Goal: Check status

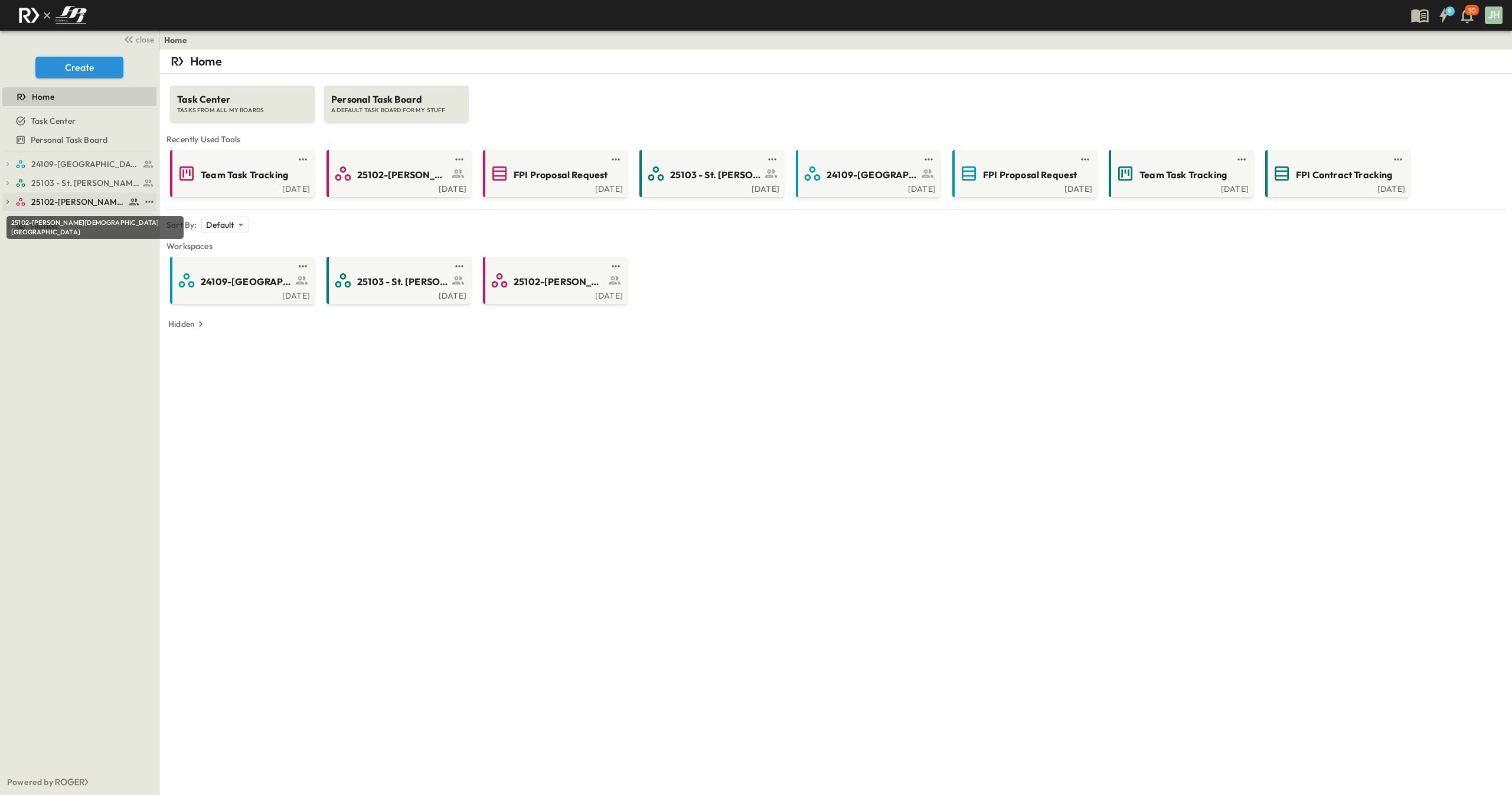
click at [71, 205] on span "25102-[PERSON_NAME][DEMOGRAPHIC_DATA][GEOGRAPHIC_DATA]" at bounding box center [78, 201] width 94 height 12
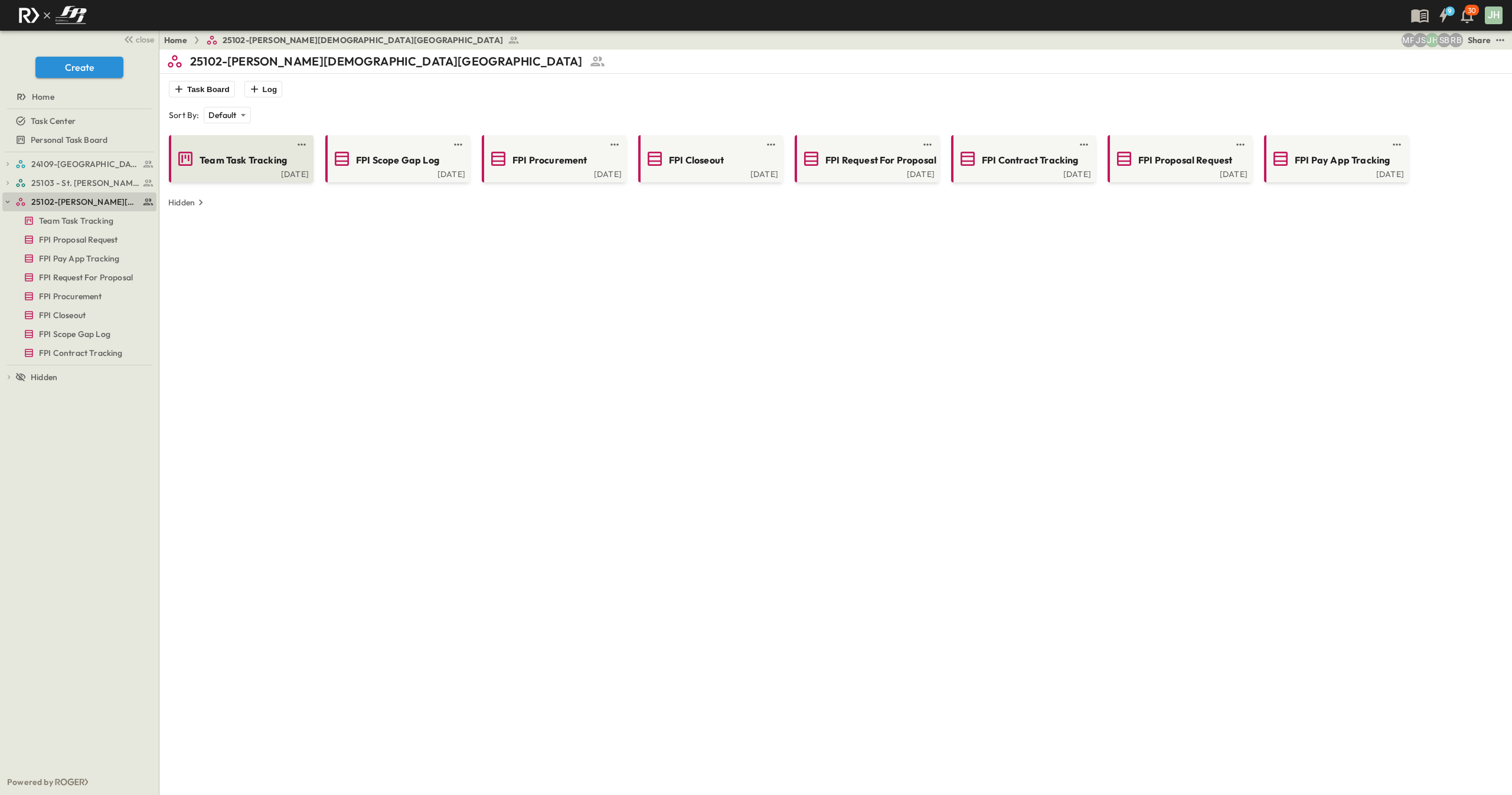
click at [274, 170] on div "[DATE]" at bounding box center [240, 173] width 138 height 10
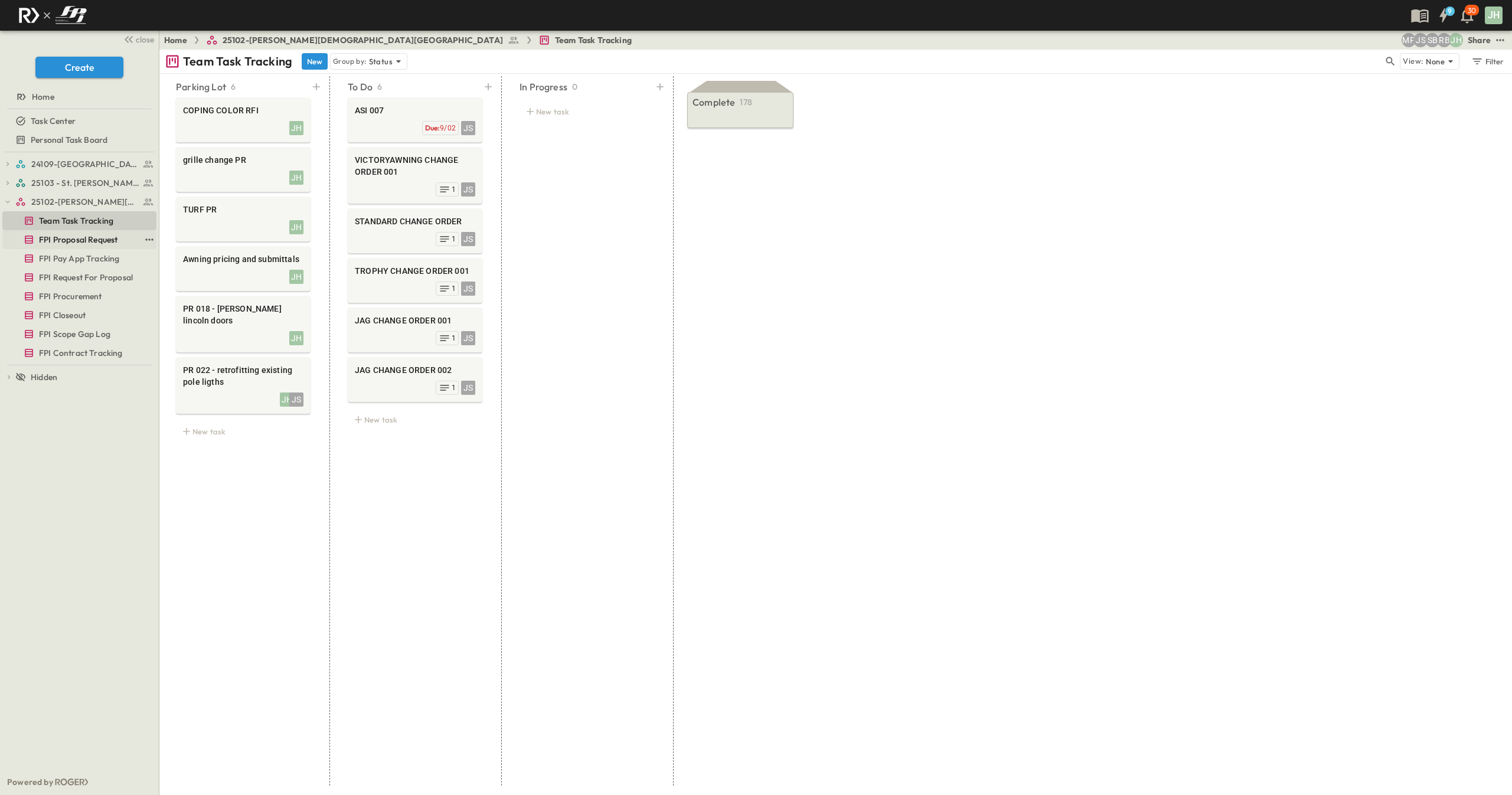
click at [73, 239] on span "FPI Proposal Request" at bounding box center [78, 239] width 79 height 12
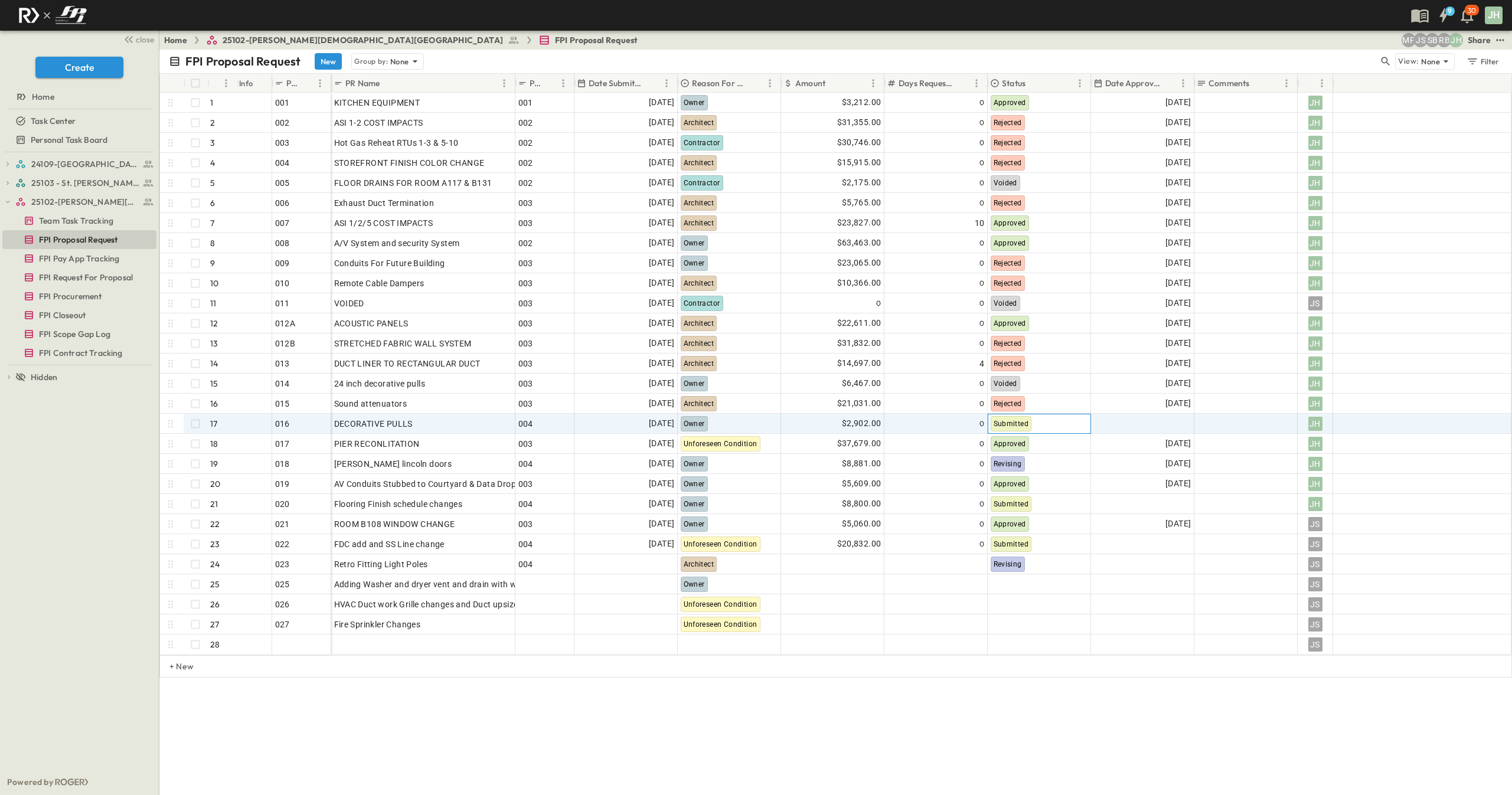
click at [1038, 418] on div "Submitted" at bounding box center [1039, 424] width 102 height 19
drag, startPoint x: 1036, startPoint y: 346, endPoint x: 1127, endPoint y: 424, distance: 119.9
click at [1036, 346] on span "Approved" at bounding box center [1023, 348] width 31 height 10
click at [1142, 426] on div at bounding box center [1142, 424] width 102 height 19
click at [1230, 543] on button "19" at bounding box center [1226, 538] width 21 height 21
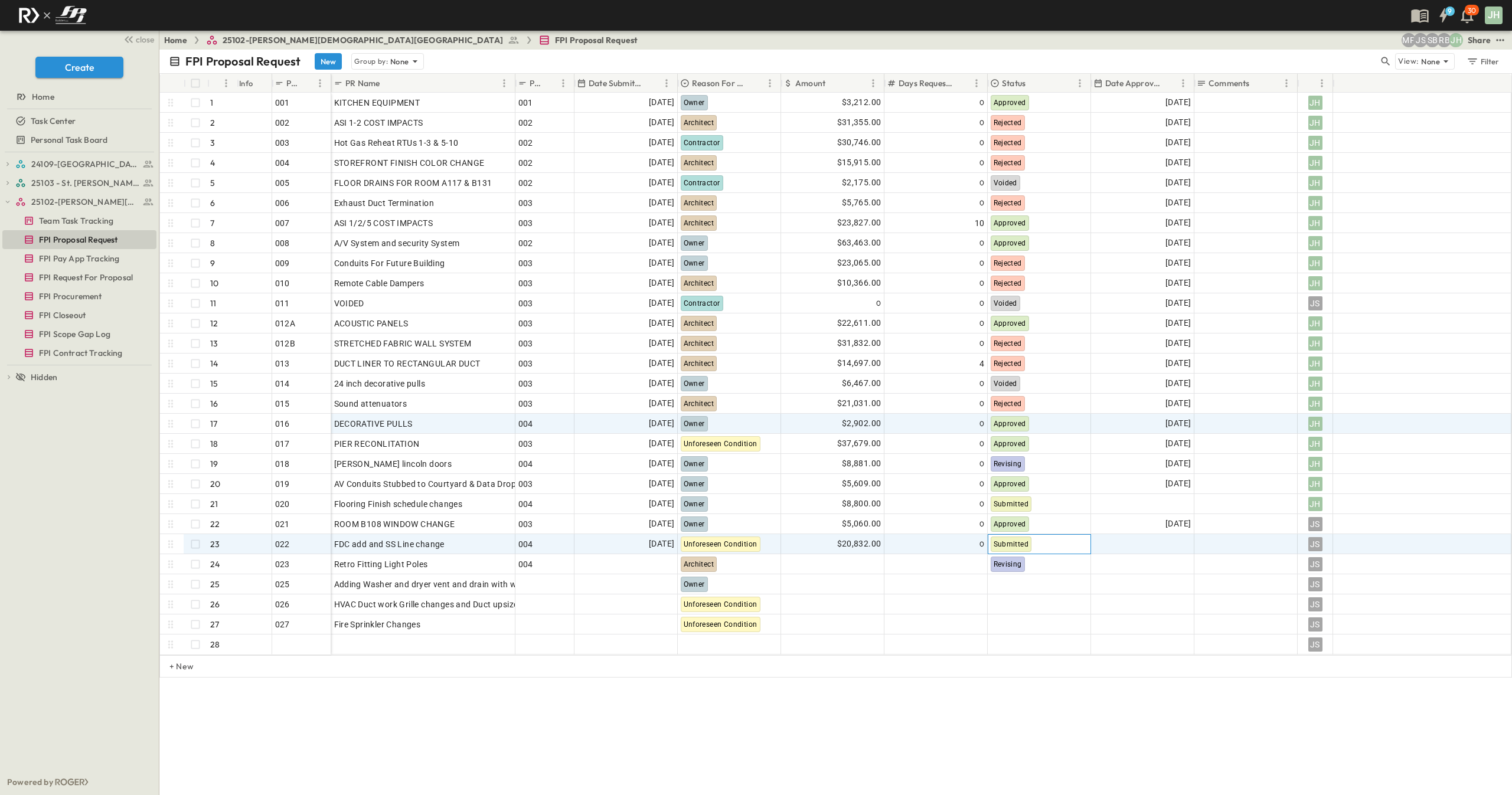
click at [1055, 547] on div "Submitted" at bounding box center [1039, 545] width 102 height 19
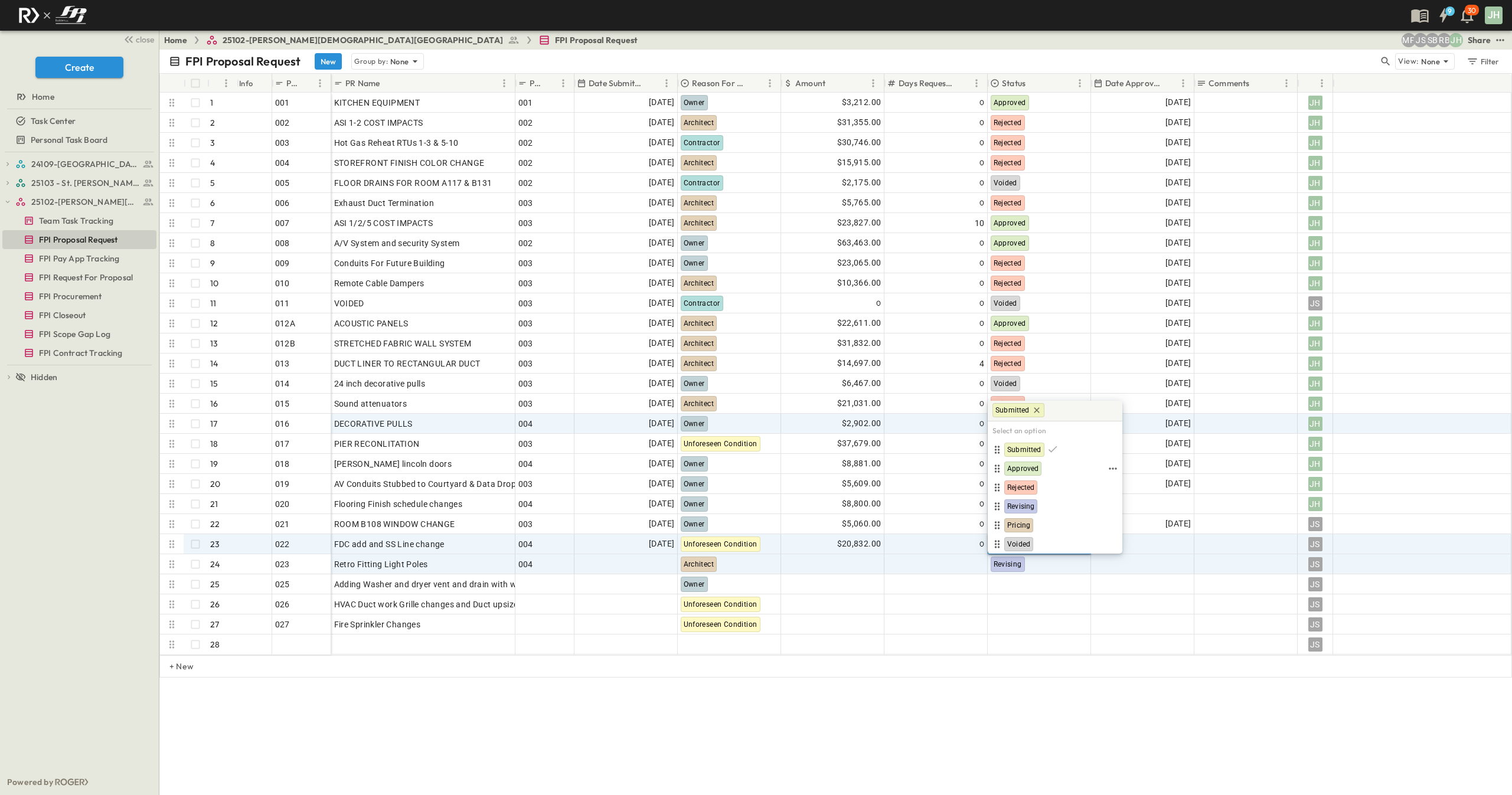
click at [1034, 465] on span "Approved" at bounding box center [1023, 469] width 31 height 10
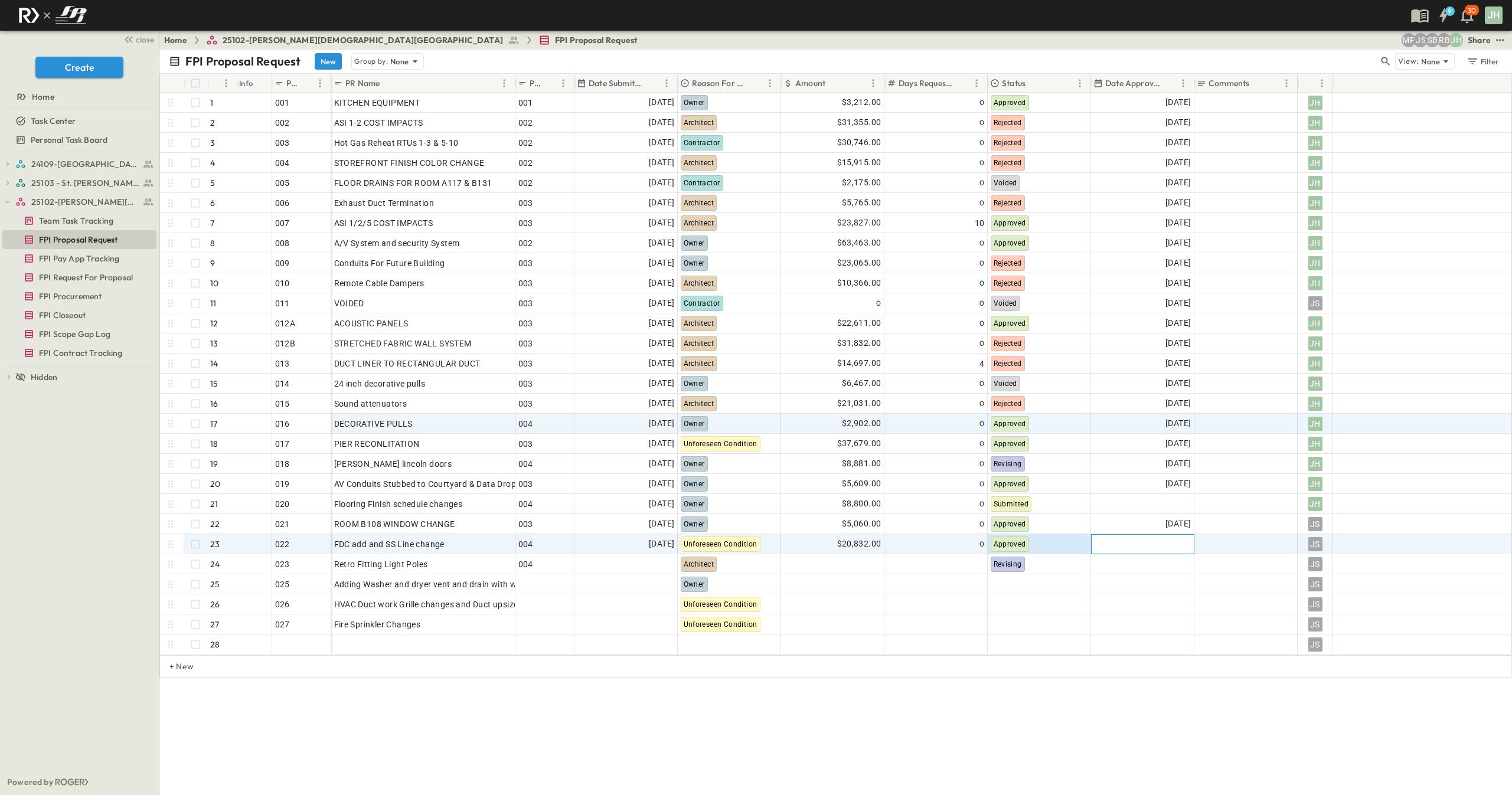
click at [1146, 546] on div at bounding box center [1142, 545] width 102 height 19
click at [1233, 666] on button "19" at bounding box center [1226, 659] width 21 height 21
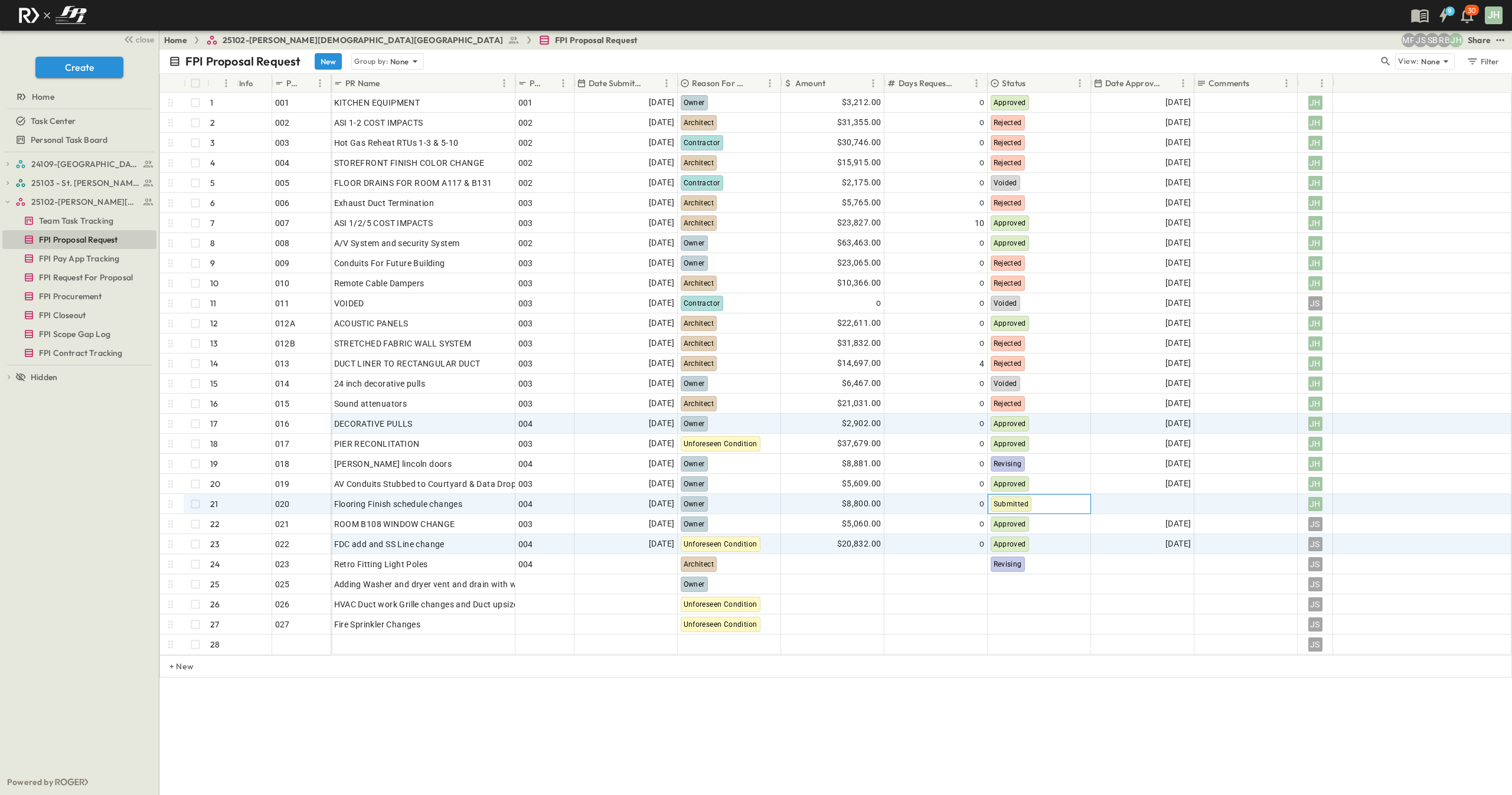
click at [1030, 501] on div "Submitted" at bounding box center [1012, 504] width 41 height 15
click at [1033, 465] on span "Revising" at bounding box center [1021, 467] width 27 height 10
click at [649, 502] on span "[DATE]" at bounding box center [661, 504] width 25 height 14
click at [722, 699] on div "FPI Proposal Request New Group by: None View: None Filter # Info PR # PR Name P…" at bounding box center [836, 422] width 1353 height 746
